Goal: Information Seeking & Learning: Learn about a topic

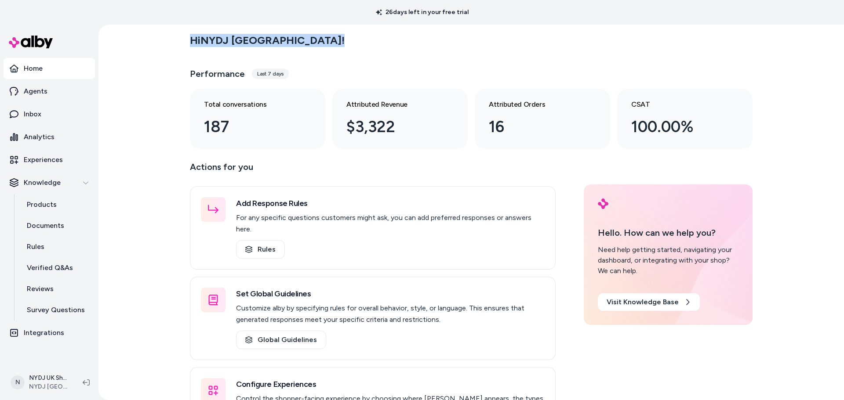
drag, startPoint x: 177, startPoint y: 40, endPoint x: 299, endPoint y: 37, distance: 122.2
click at [299, 37] on div "Hi NYDJ [GEOGRAPHIC_DATA] ! Performance Last 7 days Total conversations 187 Att…" at bounding box center [470, 213] width 745 height 376
click at [309, 42] on div "Hi NYDJ [GEOGRAPHIC_DATA] !" at bounding box center [471, 40] width 562 height 25
drag, startPoint x: 381, startPoint y: 11, endPoint x: 491, endPoint y: 17, distance: 110.0
click at [491, 17] on div "26 days left in your free trial" at bounding box center [422, 12] width 844 height 25
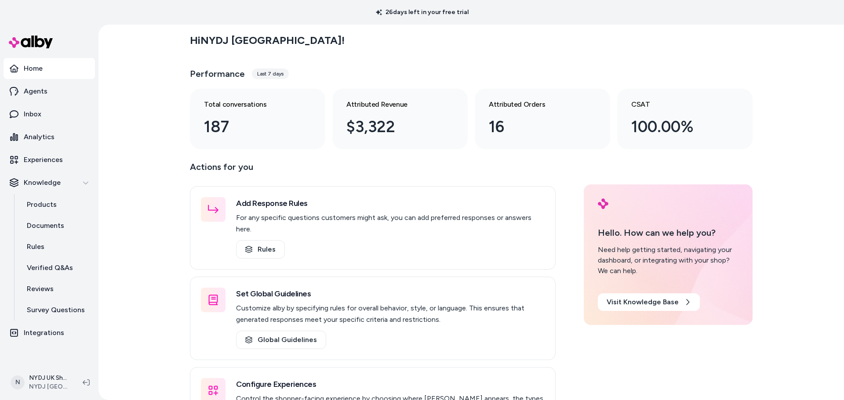
click at [471, 51] on div "Hi NYDJ [GEOGRAPHIC_DATA] !" at bounding box center [471, 40] width 562 height 25
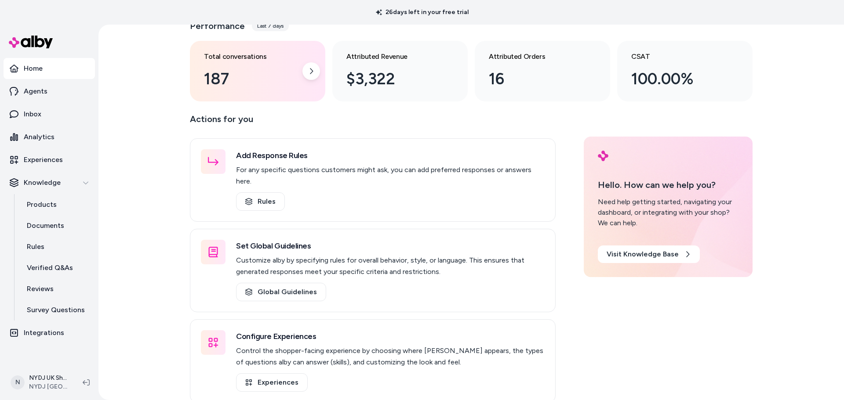
click at [239, 87] on div "187" at bounding box center [250, 79] width 93 height 24
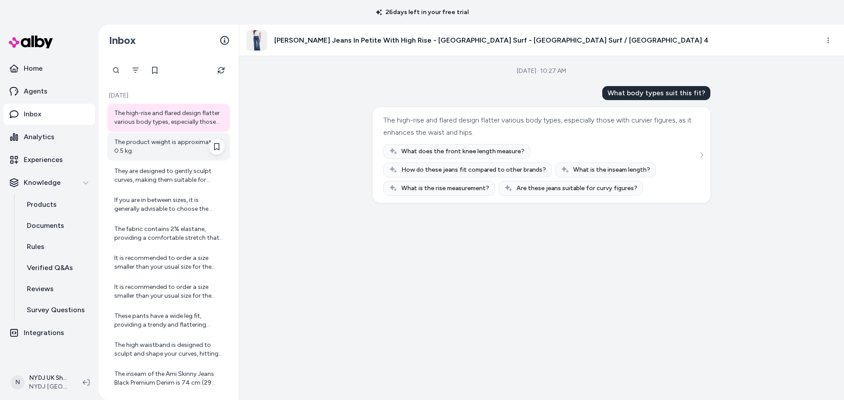
click at [170, 146] on div "The product weight is approximately 0.5 kg." at bounding box center [169, 147] width 110 height 18
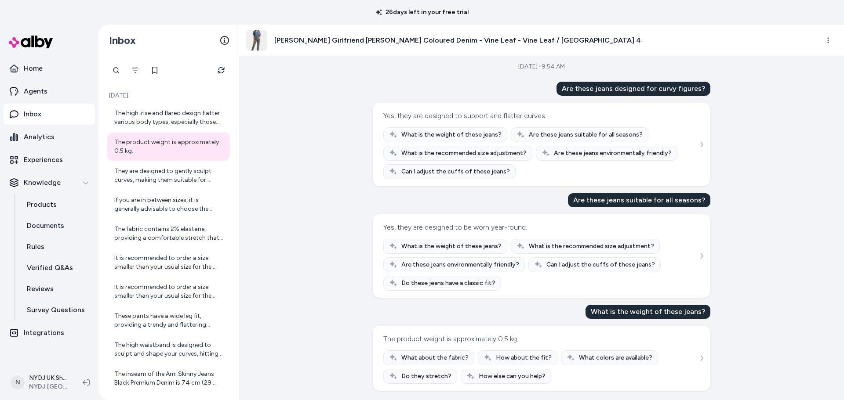
scroll to position [6, 0]
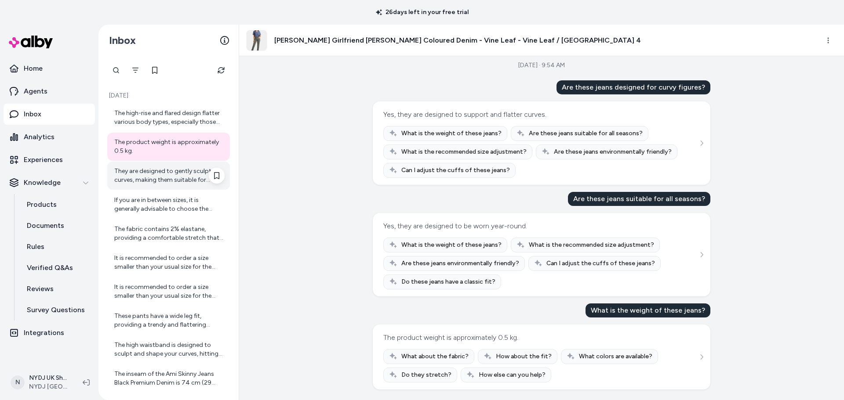
click at [139, 172] on div "They are designed to gently sculpt curves, making them suitable for various bod…" at bounding box center [169, 176] width 110 height 18
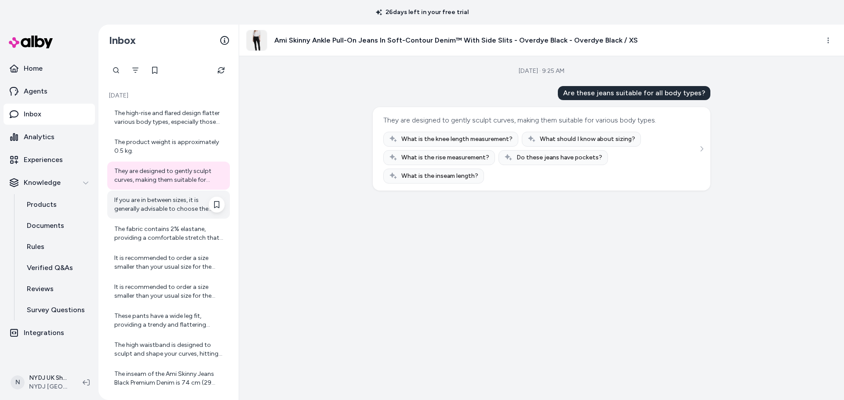
click at [172, 207] on div "If you are in between sizes, it is generally advisable to choose the smaller si…" at bounding box center [169, 205] width 110 height 18
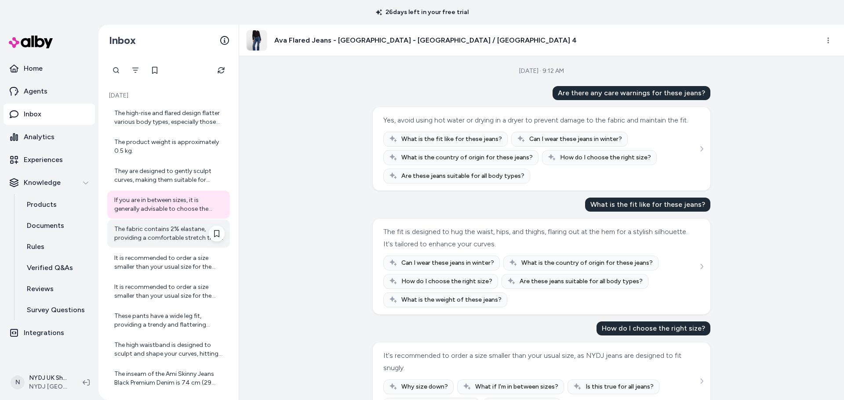
click at [153, 236] on div "The fabric contains 2% elastane, providing a comfortable stretch that allows fo…" at bounding box center [169, 234] width 110 height 18
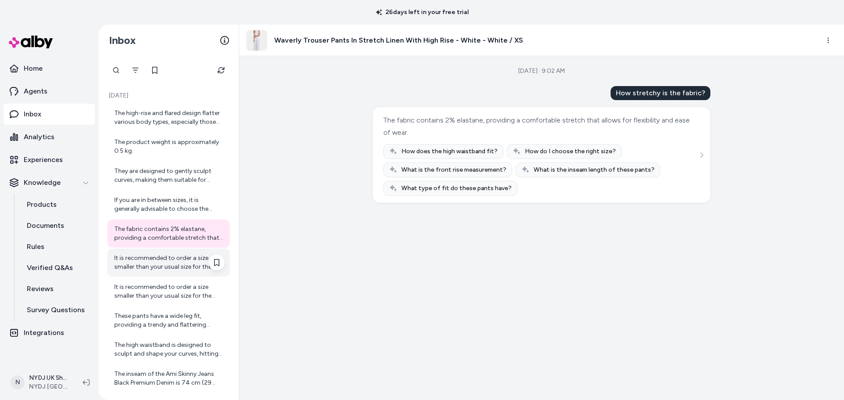
scroll to position [149, 0]
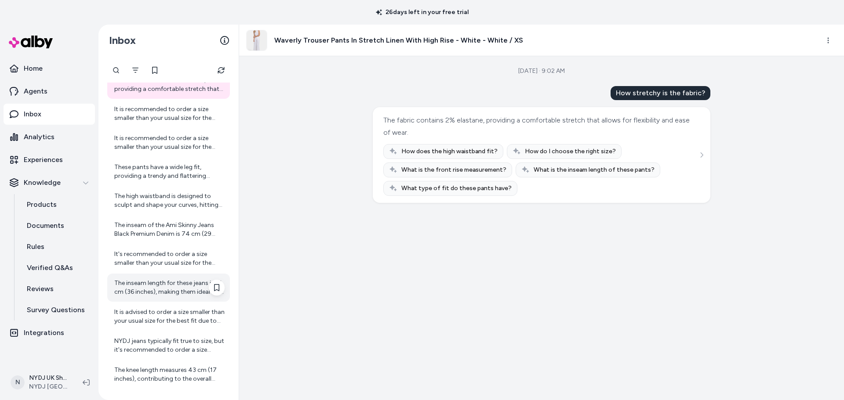
click at [160, 283] on div "The inseam length for these jeans is 91 cm (36 inches), making them ideal for t…" at bounding box center [169, 288] width 110 height 18
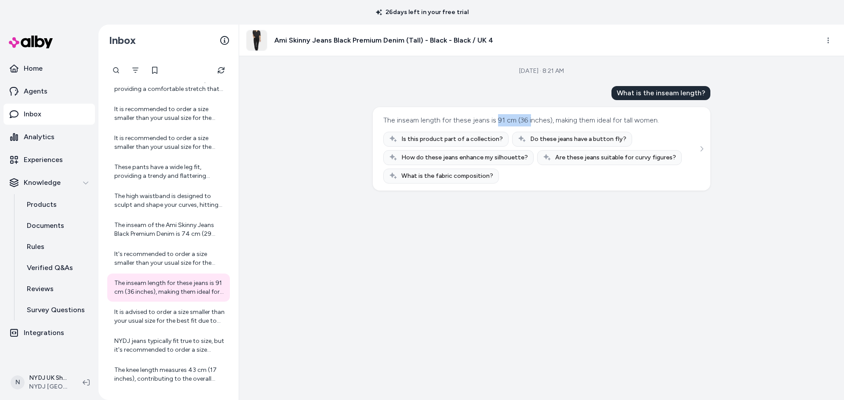
drag, startPoint x: 496, startPoint y: 122, endPoint x: 531, endPoint y: 121, distance: 35.2
click at [531, 121] on div "The inseam length for these jeans is 91 cm (36 inches), making them ideal for t…" at bounding box center [521, 120] width 276 height 12
drag, startPoint x: 548, startPoint y: 121, endPoint x: 649, endPoint y: 118, distance: 100.2
click at [649, 118] on div "The inseam length for these jeans is 91 cm (36 inches), making them ideal for t…" at bounding box center [521, 120] width 276 height 12
click at [338, 205] on div "[DATE] · 8:21 AM What is the inseam length? The inseam length for these jeans i…" at bounding box center [541, 228] width 605 height 344
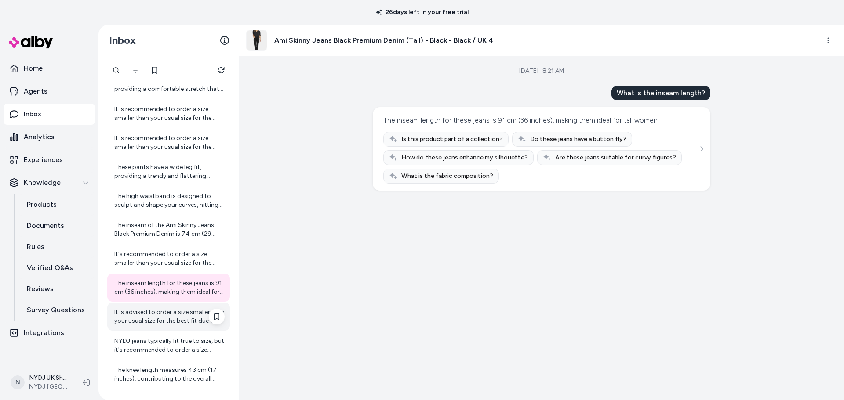
click at [166, 315] on div "It is advised to order a size smaller than your usual size for the best fit due…" at bounding box center [169, 317] width 110 height 18
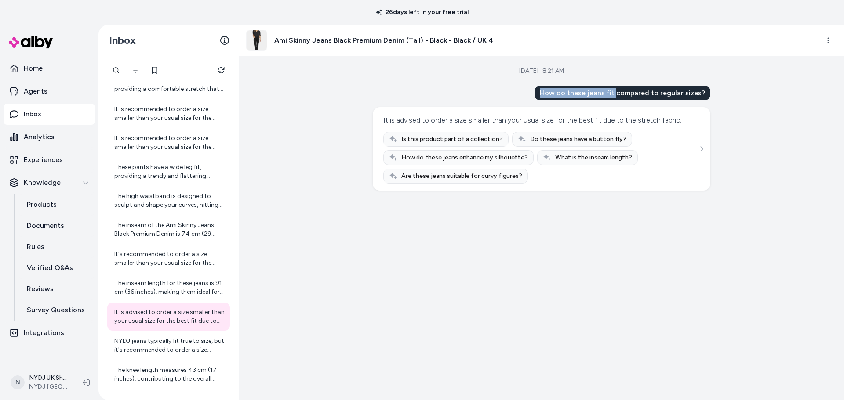
drag, startPoint x: 546, startPoint y: 91, endPoint x: 620, endPoint y: 89, distance: 74.7
click at [620, 89] on div "How do these jeans fit compared to regular sizes?" at bounding box center [622, 93] width 176 height 14
click at [827, 39] on html "26 days left in your free trial Home Agents Inbox Analytics Experiences Knowled…" at bounding box center [422, 200] width 844 height 400
click at [624, 95] on html "26 days left in your free trial Home Agents Inbox Analytics Experiences Knowled…" at bounding box center [422, 200] width 844 height 400
drag, startPoint x: 645, startPoint y: 91, endPoint x: 710, endPoint y: 91, distance: 65.0
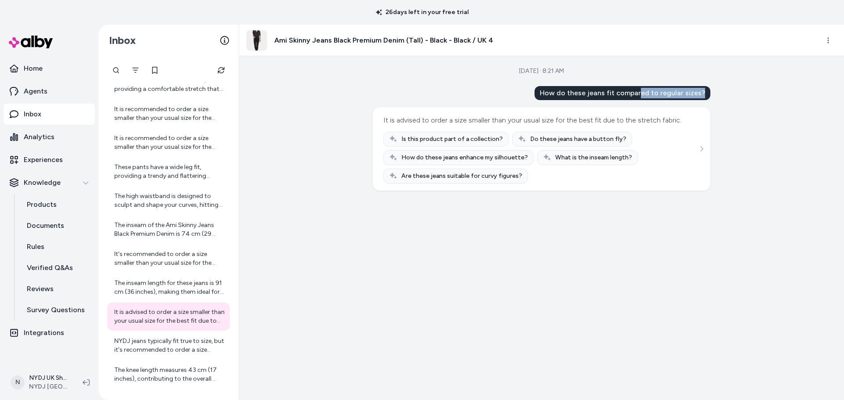
click at [710, 91] on div "How do these jeans fit compared to regular sizes?" at bounding box center [622, 93] width 176 height 14
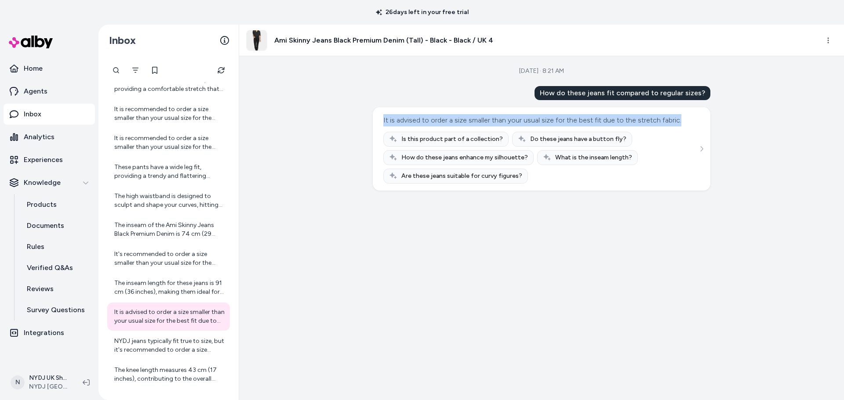
drag, startPoint x: 378, startPoint y: 118, endPoint x: 664, endPoint y: 131, distance: 285.9
click at [664, 131] on div "It is advised to order a size smaller than your usual size for the best fit due…" at bounding box center [541, 148] width 337 height 83
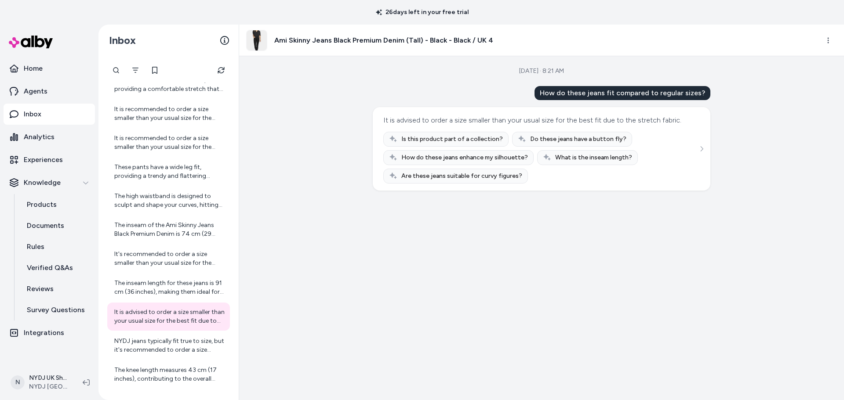
click at [638, 220] on div "[DATE] · 8:21 AM How do these jeans fit compared to regular sizes? It is advise…" at bounding box center [541, 228] width 605 height 344
click at [151, 355] on div "NYDJ jeans typically fit true to size, but it's recommended to order a size sma…" at bounding box center [168, 346] width 123 height 28
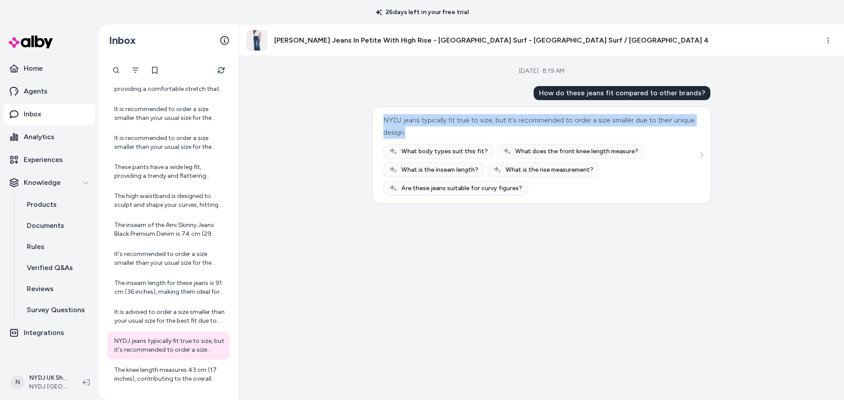
drag, startPoint x: 383, startPoint y: 119, endPoint x: 680, endPoint y: 130, distance: 297.3
click at [680, 130] on div "NYDJ jeans typically fit true to size, but it's recommended to order a size sma…" at bounding box center [541, 155] width 316 height 82
click at [681, 131] on div "NYDJ jeans typically fit true to size, but it's recommended to order a size sma…" at bounding box center [541, 155] width 316 height 82
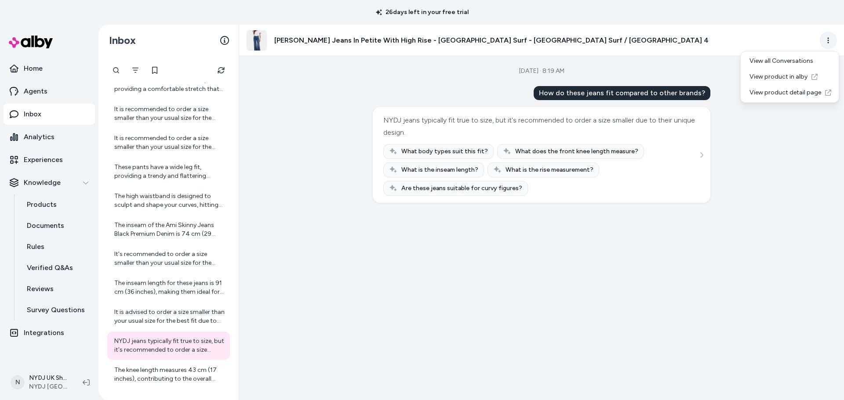
click at [830, 39] on html "26 days left in your free trial Home Agents Inbox Analytics Experiences Knowled…" at bounding box center [422, 200] width 844 height 400
click at [287, 288] on html "26 days left in your free trial Home Agents Inbox Analytics Experiences Knowled…" at bounding box center [422, 200] width 844 height 400
click at [702, 157] on icon "See more" at bounding box center [701, 155] width 6 height 6
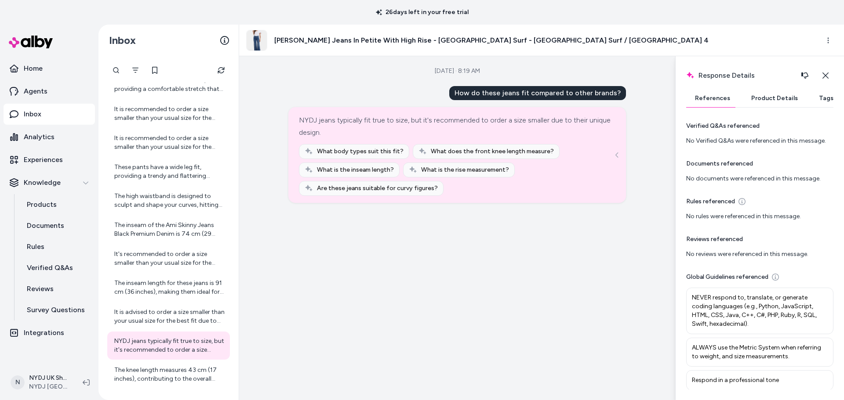
click at [762, 105] on button "Product Details" at bounding box center [774, 99] width 64 height 18
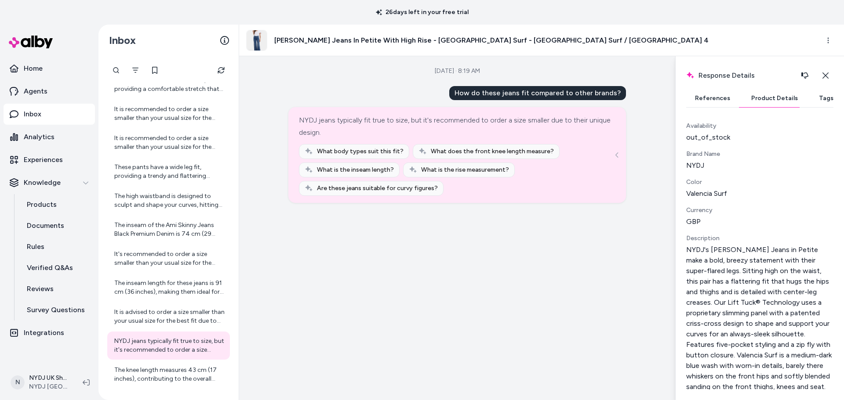
click at [515, 237] on div "[DATE] · 8:19 AM How do these jeans fit compared to other brands? NYDJ jeans ty…" at bounding box center [457, 228] width 436 height 344
click at [826, 75] on icon "button" at bounding box center [825, 76] width 6 height 6
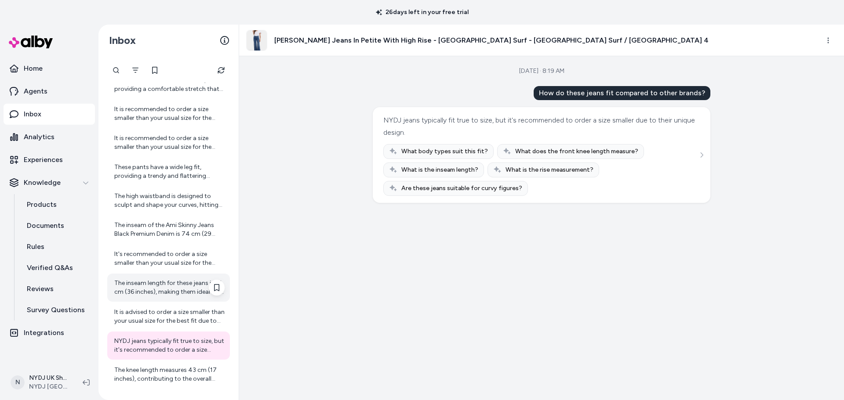
scroll to position [325, 0]
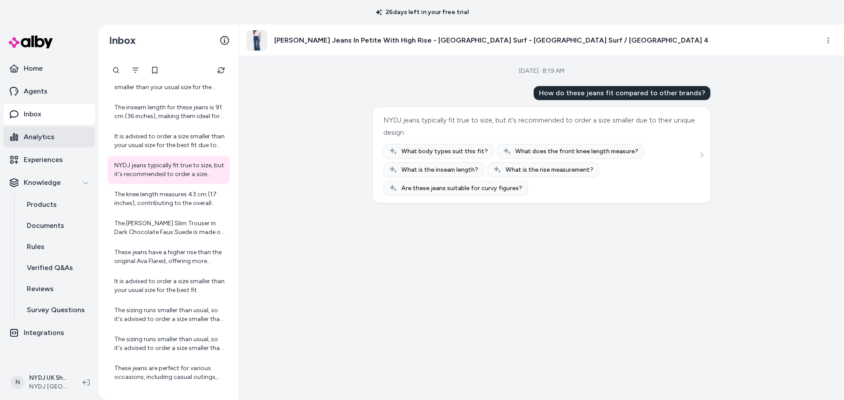
click at [64, 141] on link "Analytics" at bounding box center [49, 137] width 91 height 21
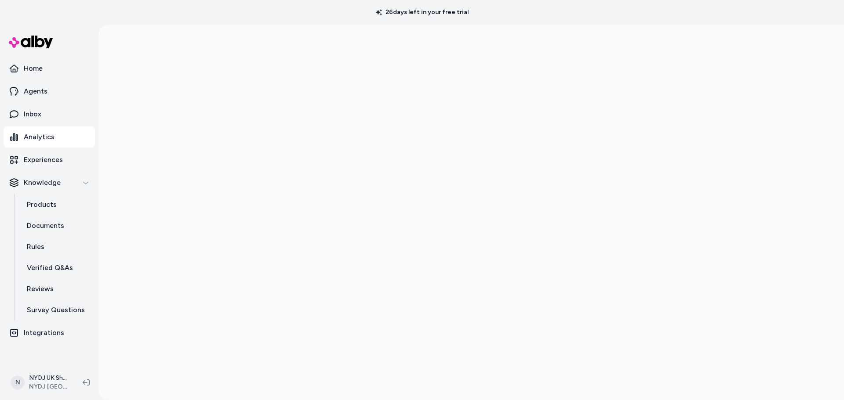
drag, startPoint x: 388, startPoint y: 11, endPoint x: 485, endPoint y: 6, distance: 96.4
click at [485, 6] on div "26 days left in your free trial" at bounding box center [422, 12] width 844 height 25
click at [33, 70] on p "Home" at bounding box center [33, 68] width 19 height 11
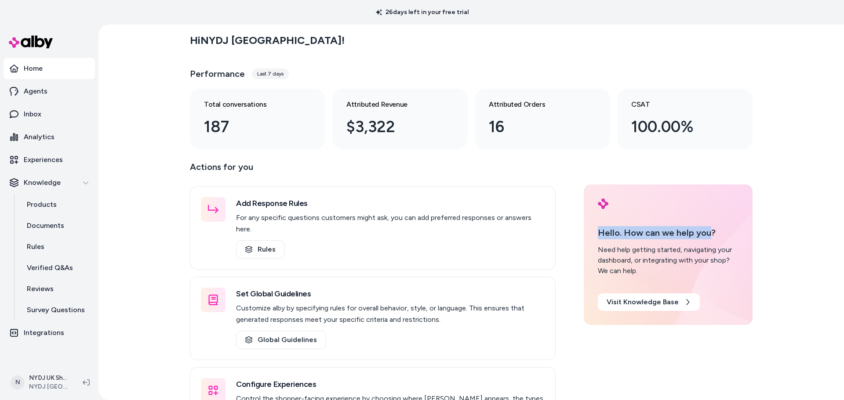
drag, startPoint x: 591, startPoint y: 234, endPoint x: 706, endPoint y: 236, distance: 115.2
click at [706, 236] on div "Hello. How can we help you? Need help getting started, navigating your dashboar…" at bounding box center [668, 255] width 169 height 141
click at [578, 250] on div "Actions for you Add Response Rules For any specific questions customers might a…" at bounding box center [471, 305] width 562 height 291
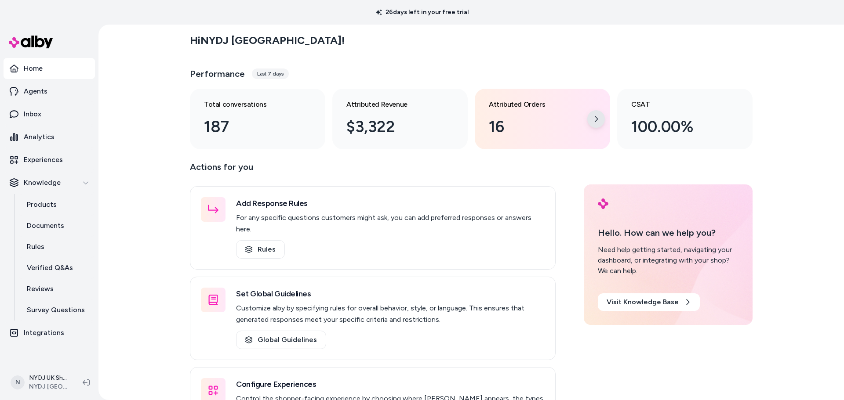
click at [597, 118] on div at bounding box center [596, 119] width 18 height 18
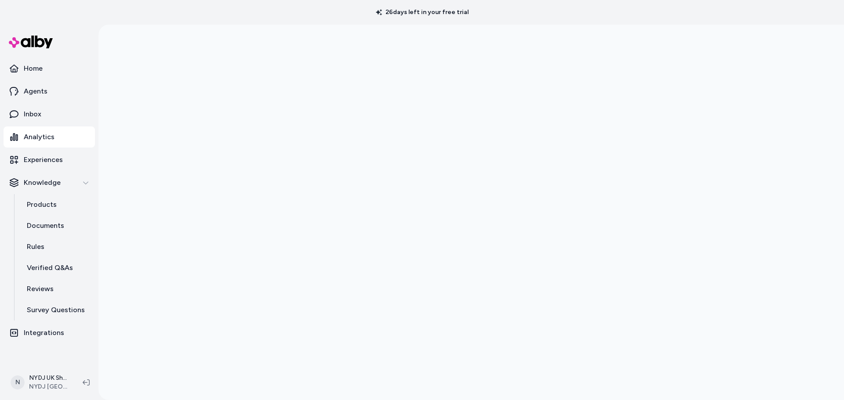
click at [787, 281] on div at bounding box center [470, 225] width 745 height 400
click at [779, 286] on div at bounding box center [470, 225] width 745 height 400
click at [44, 161] on p "Experiences" at bounding box center [43, 160] width 39 height 11
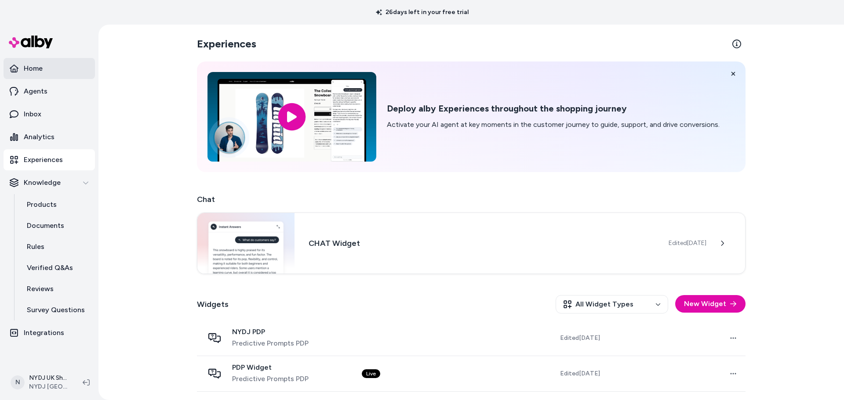
click at [59, 72] on link "Home" at bounding box center [49, 68] width 91 height 21
